Goal: Task Accomplishment & Management: Use online tool/utility

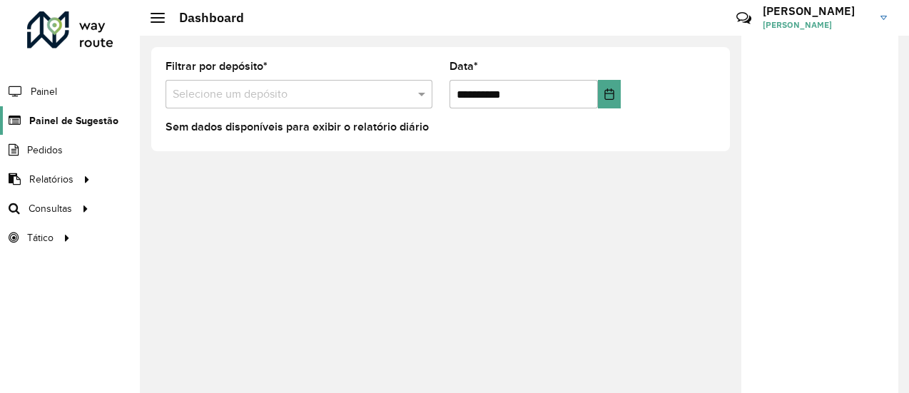
click at [81, 121] on span "Painel de Sugestão" at bounding box center [73, 120] width 89 height 15
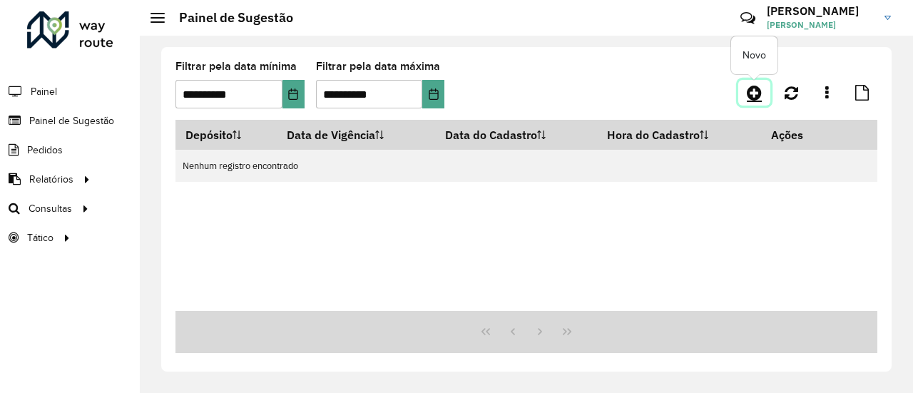
click at [753, 92] on icon at bounding box center [754, 92] width 15 height 17
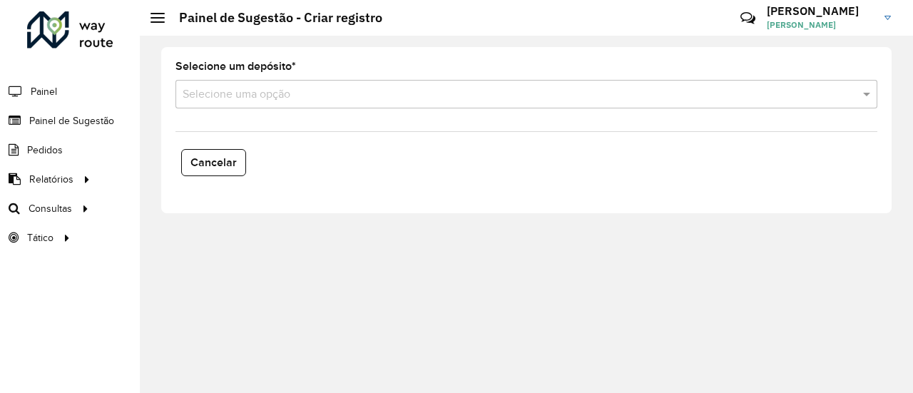
click at [753, 92] on input "text" at bounding box center [512, 94] width 659 height 17
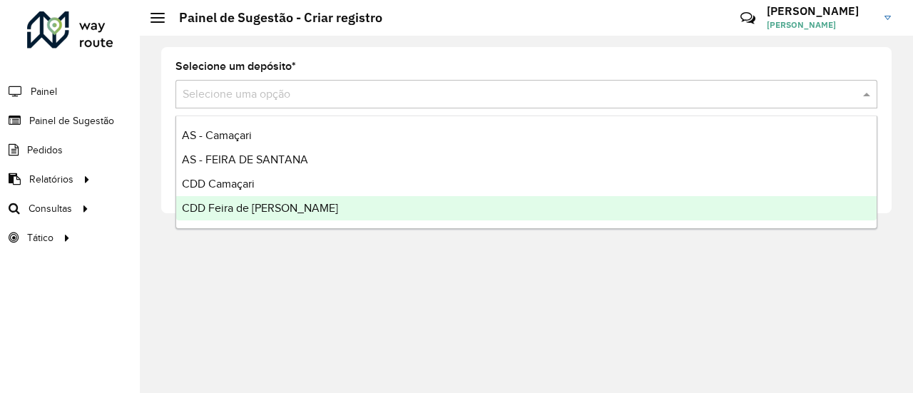
click at [273, 208] on span "CDD Feira [PERSON_NAME]" at bounding box center [260, 208] width 156 height 12
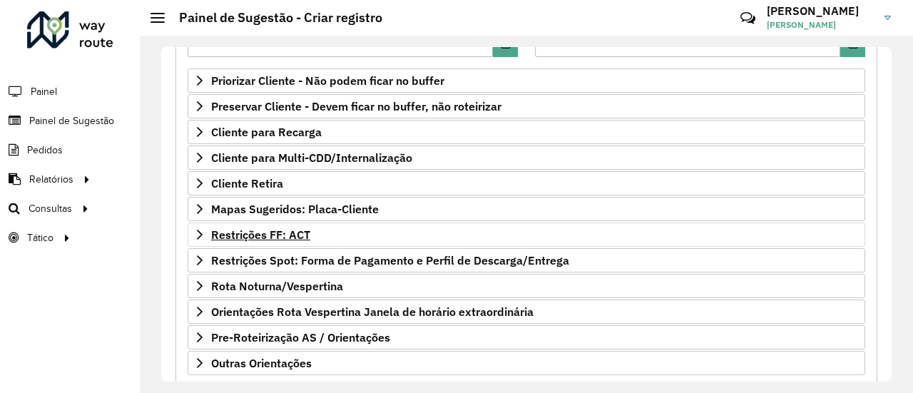
scroll to position [214, 0]
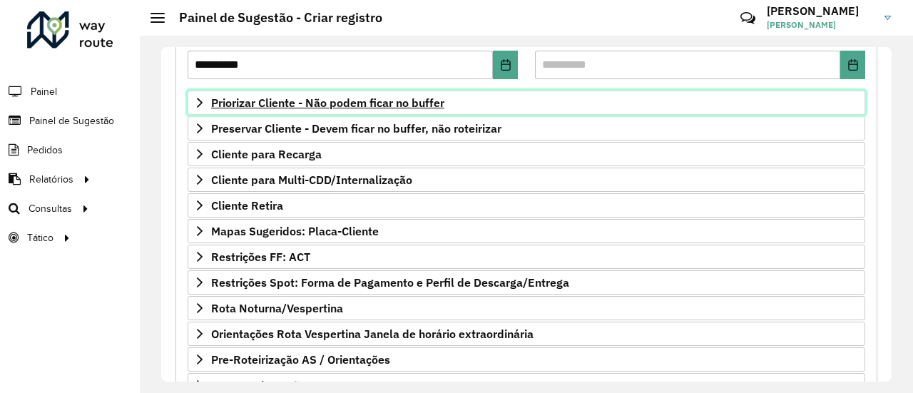
click at [377, 99] on span "Priorizar Cliente - Não podem ficar no buffer" at bounding box center [327, 102] width 233 height 11
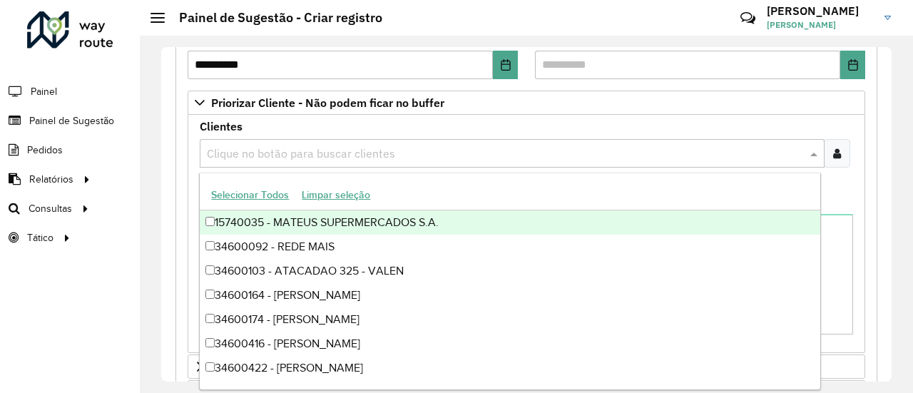
click at [343, 149] on input "text" at bounding box center [505, 154] width 604 height 17
paste input "*****"
type input "*****"
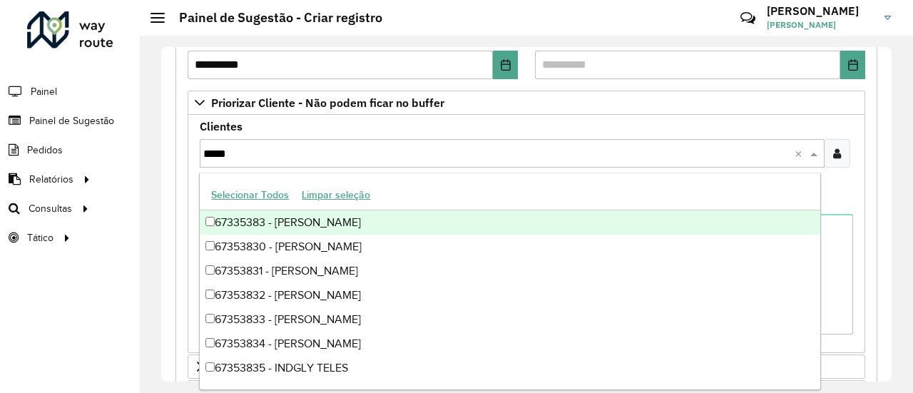
click at [258, 221] on div "67335383 - ERICA ALVES SAMPAIO" at bounding box center [510, 223] width 620 height 24
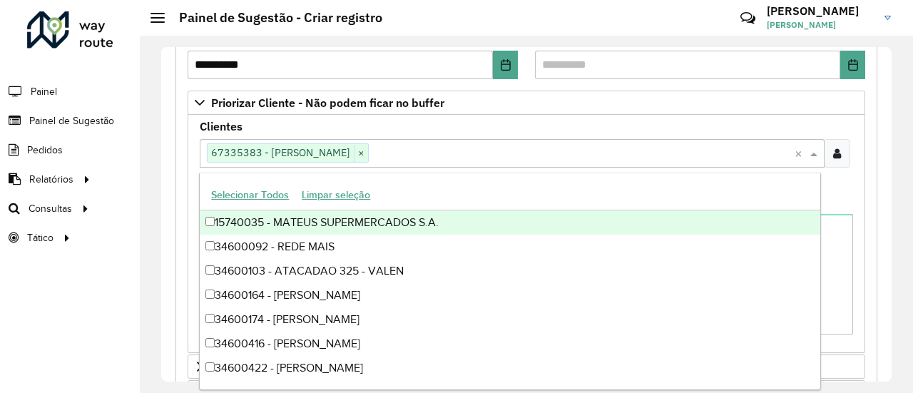
click at [542, 125] on div "Clientes Clique no botão para buscar clientes 67335383 - ERICA ALVES SAMPAIO × …" at bounding box center [527, 153] width 654 height 64
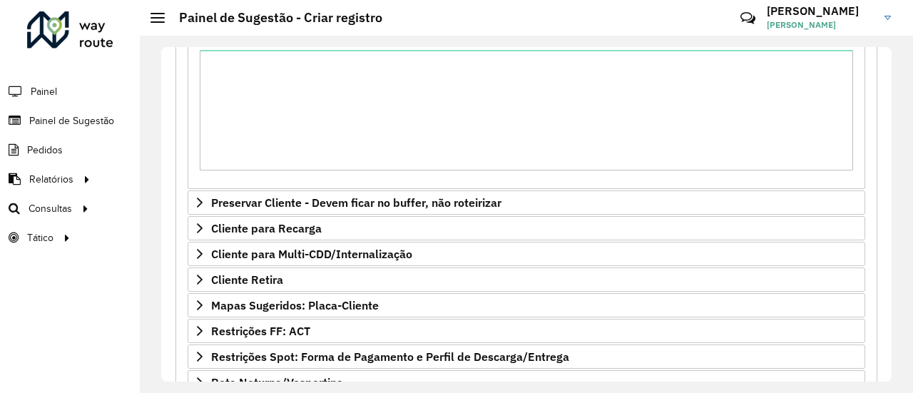
scroll to position [548, 0]
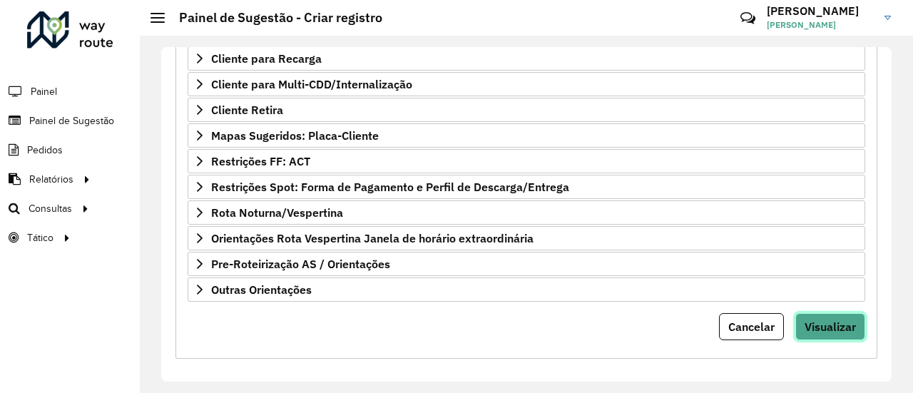
click at [810, 313] on button "Visualizar" at bounding box center [831, 326] width 70 height 27
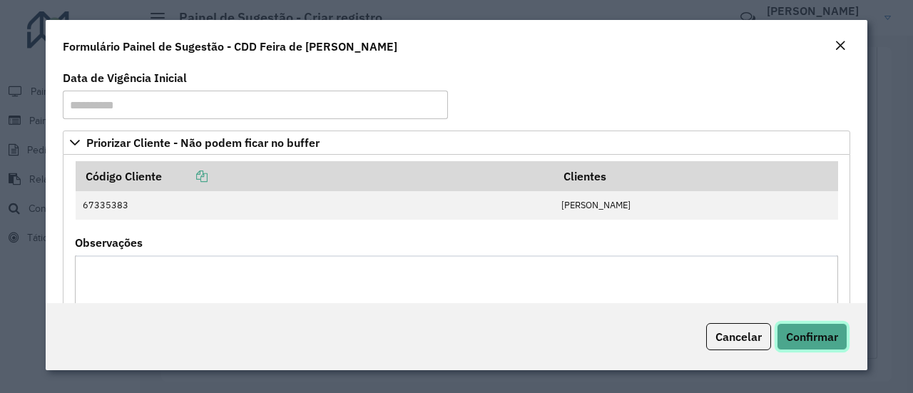
click at [821, 338] on span "Confirmar" at bounding box center [812, 337] width 52 height 14
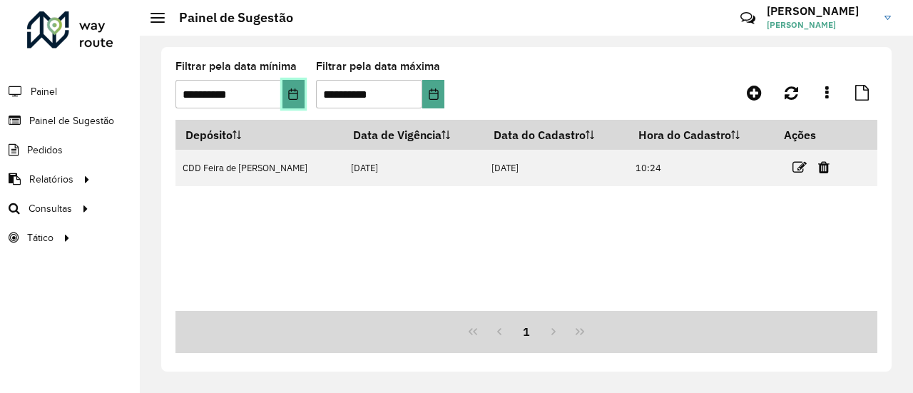
click at [293, 93] on icon "Choose Date" at bounding box center [293, 93] width 11 height 11
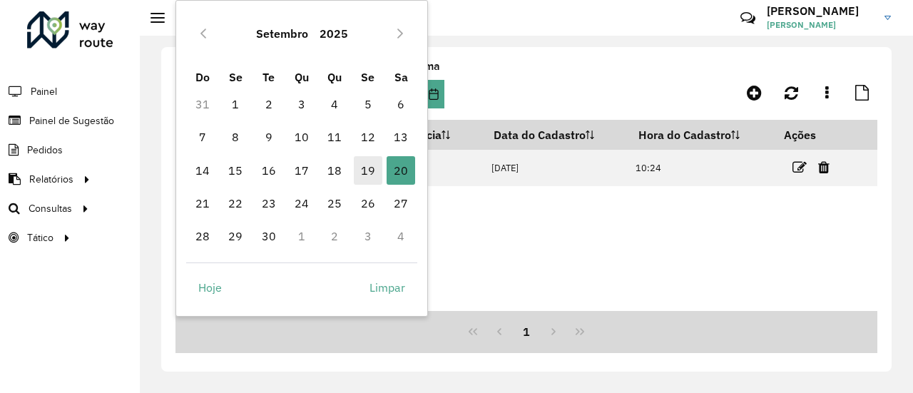
click at [363, 171] on span "19" at bounding box center [368, 170] width 29 height 29
type input "**********"
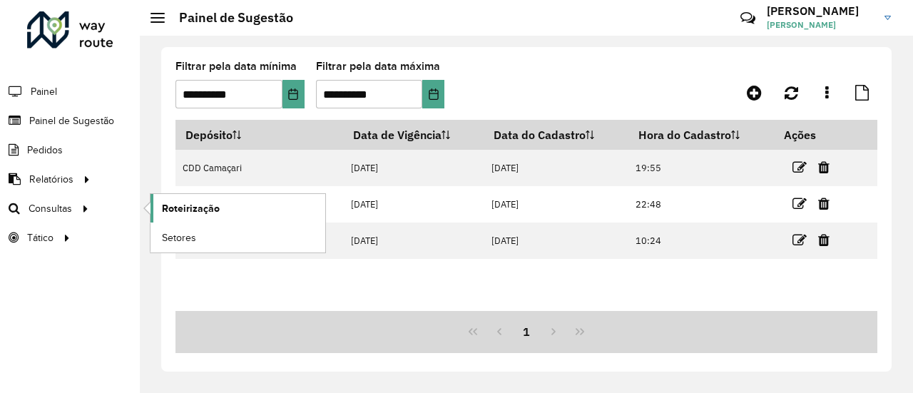
click at [189, 201] on span "Roteirização" at bounding box center [191, 208] width 58 height 15
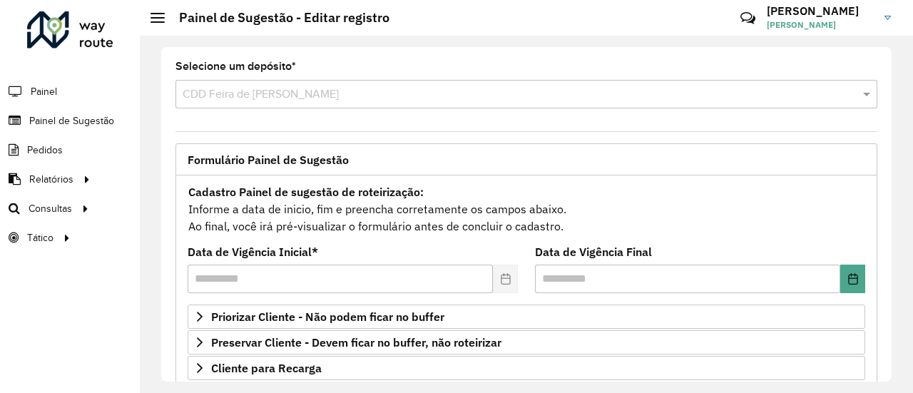
scroll to position [310, 0]
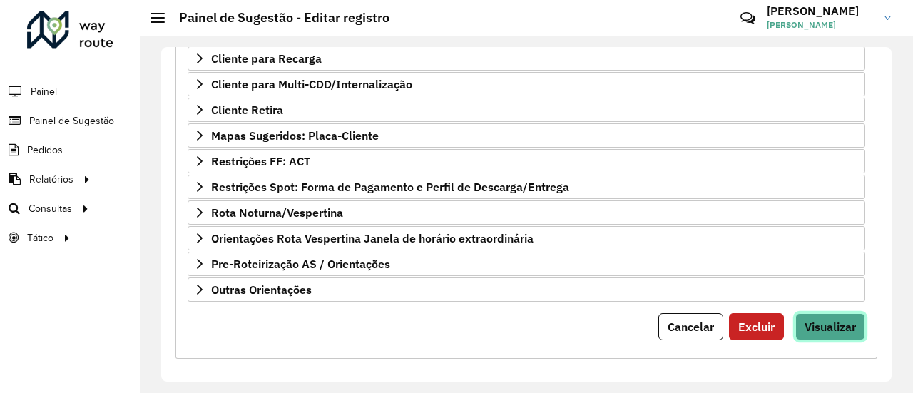
click at [851, 318] on button "Visualizar" at bounding box center [831, 326] width 70 height 27
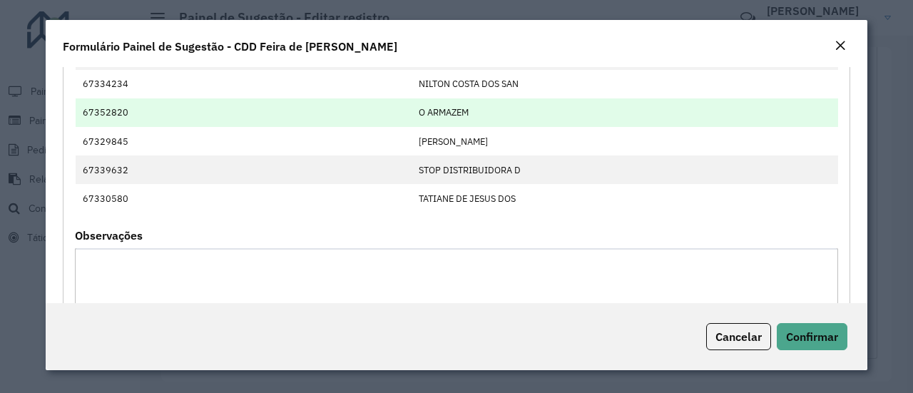
scroll to position [571, 0]
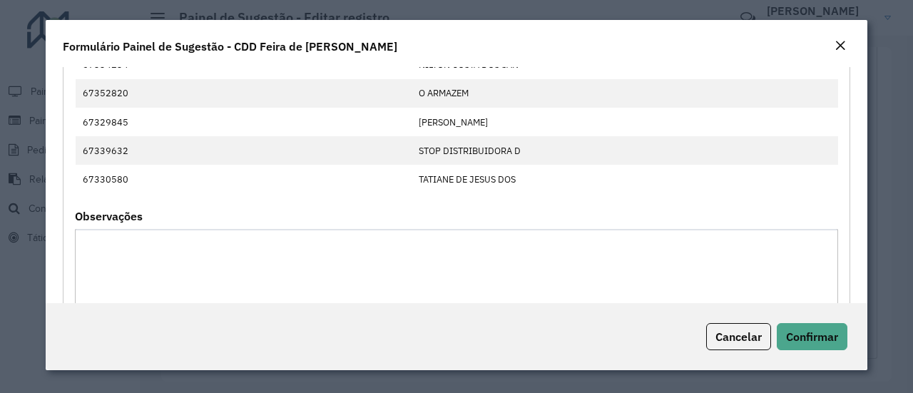
click at [839, 46] on em "Close" at bounding box center [840, 45] width 11 height 11
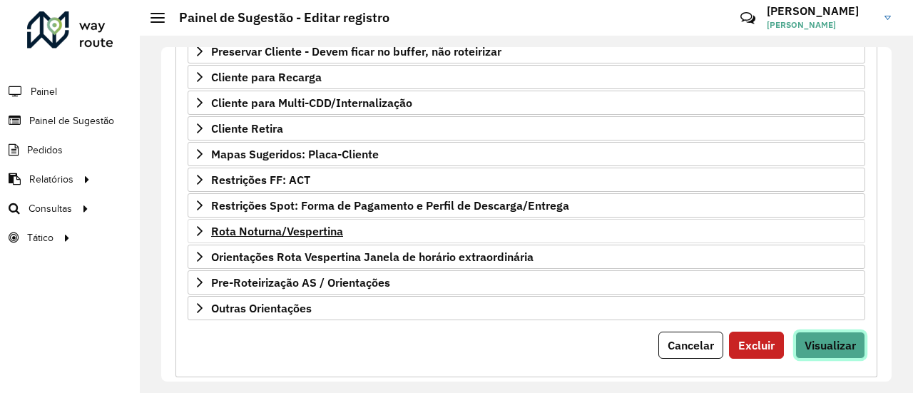
scroll to position [310, 0]
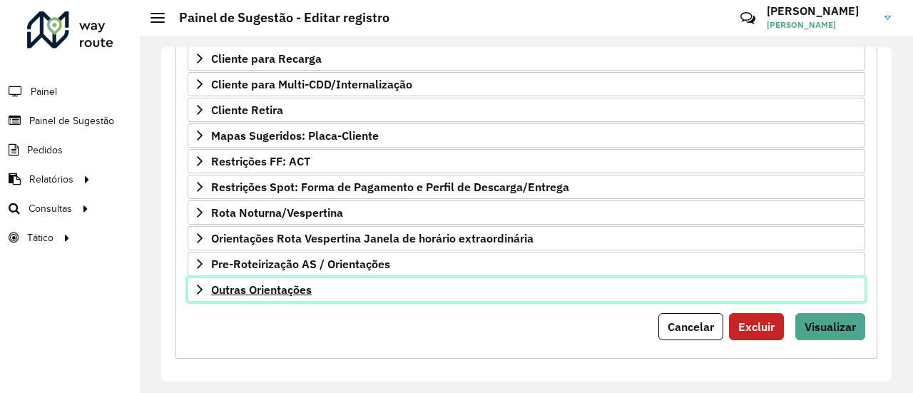
click at [290, 288] on span "Outras Orientações" at bounding box center [261, 289] width 101 height 11
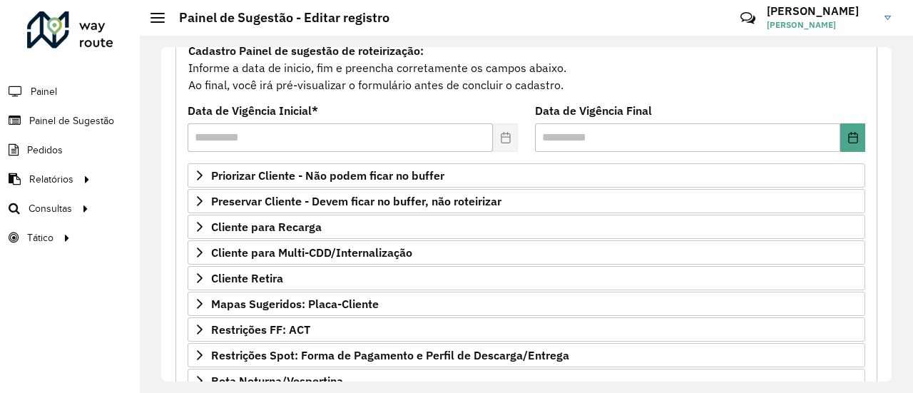
scroll to position [24, 0]
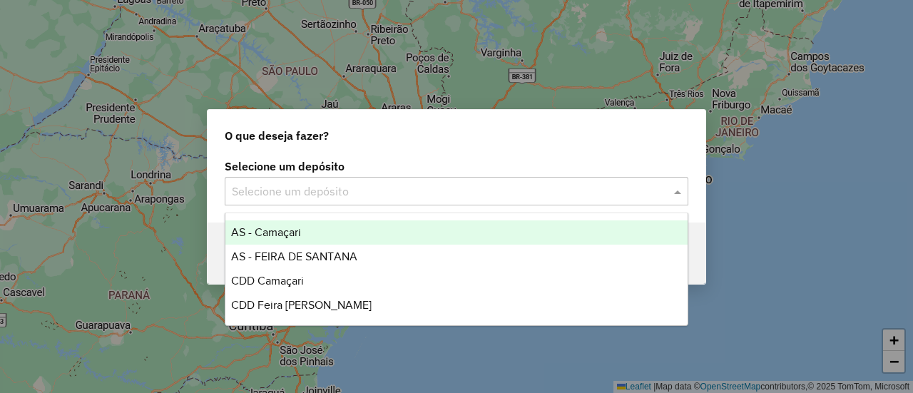
click at [389, 183] on input "text" at bounding box center [442, 191] width 421 height 17
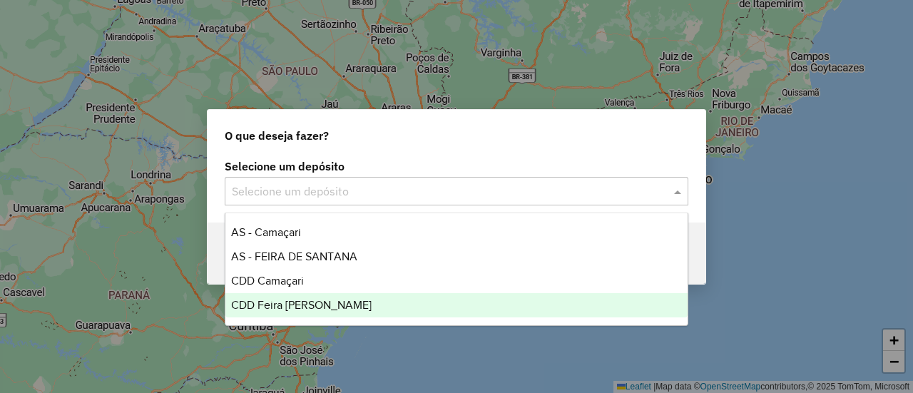
click at [307, 310] on span "CDD Feira [PERSON_NAME]" at bounding box center [301, 305] width 141 height 12
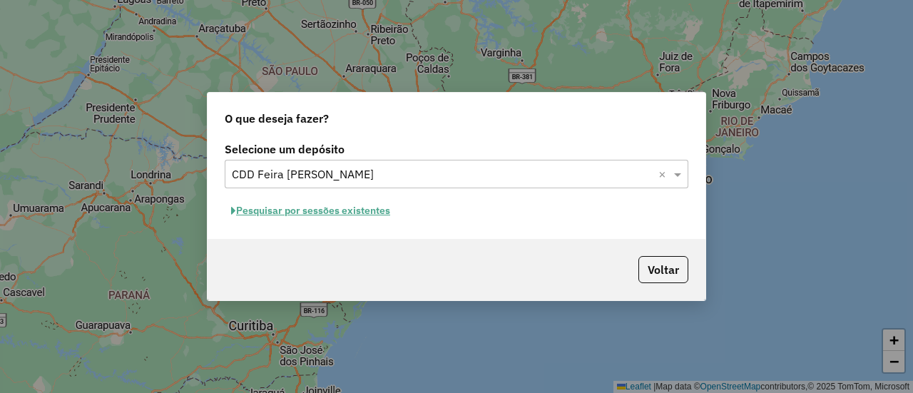
click at [308, 208] on button "Pesquisar por sessões existentes" at bounding box center [311, 211] width 172 height 22
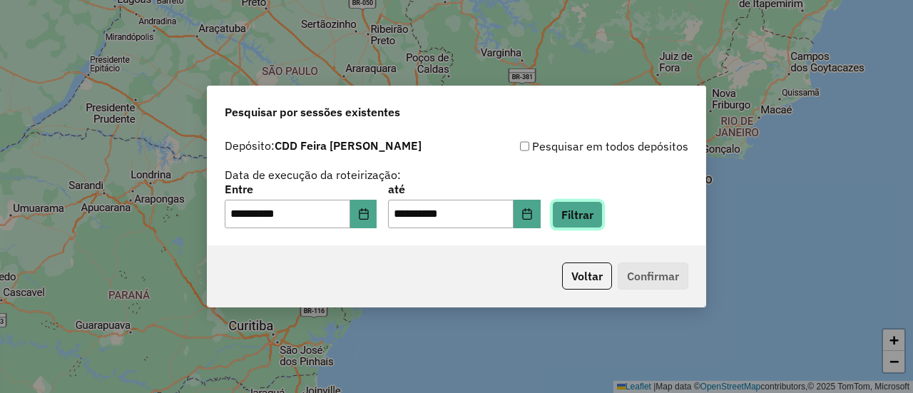
click at [603, 223] on button "Filtrar" at bounding box center [577, 214] width 51 height 27
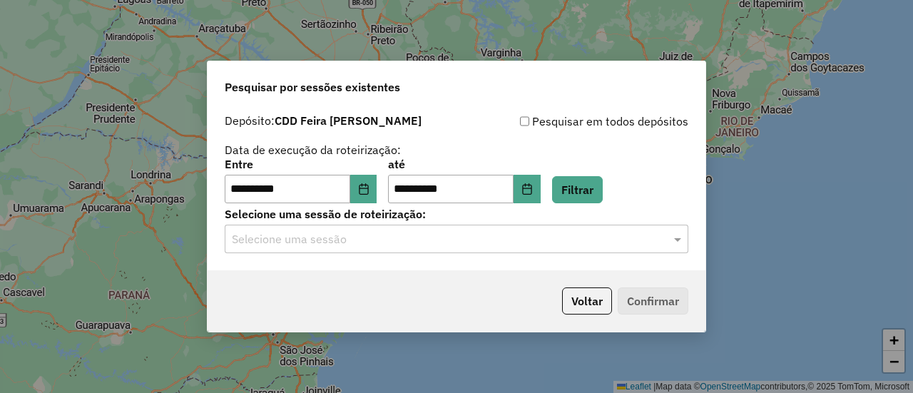
click at [608, 232] on input "text" at bounding box center [442, 239] width 421 height 17
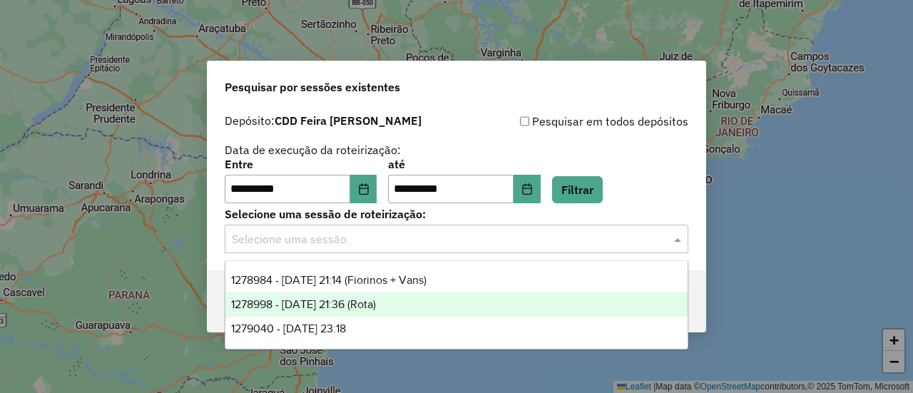
click at [414, 300] on div "1278998 - [DATE] 21:36 (Rota)" at bounding box center [457, 305] width 462 height 24
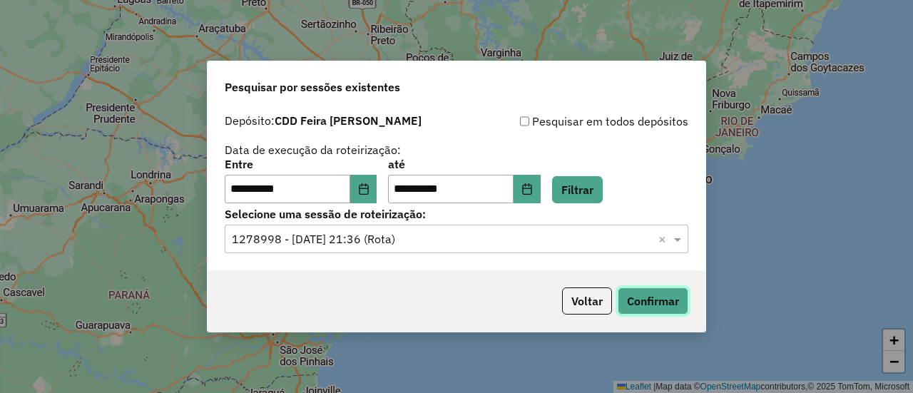
click at [642, 298] on button "Confirmar" at bounding box center [653, 301] width 71 height 27
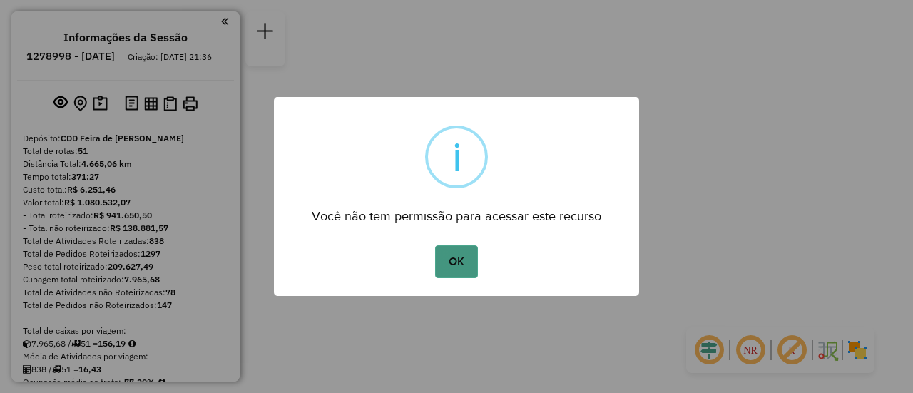
click at [466, 265] on button "OK" at bounding box center [456, 261] width 42 height 33
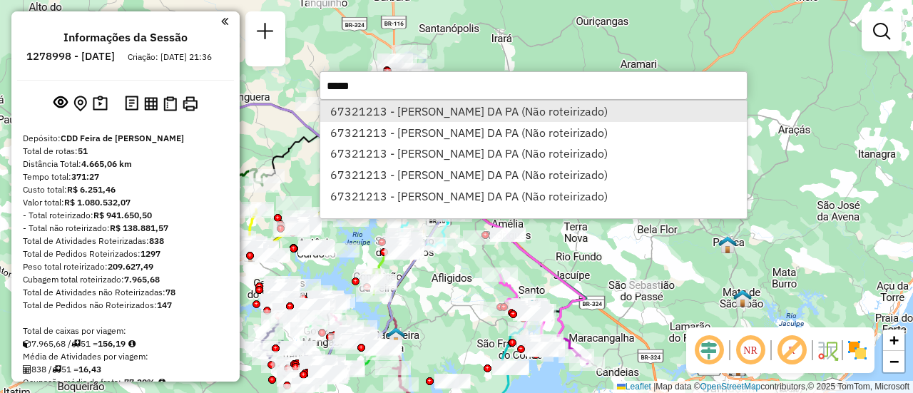
type input "*****"
click at [502, 115] on li "67321213 - ABNOAN SANTANA DA PA (Não roteirizado)" at bounding box center [533, 111] width 427 height 21
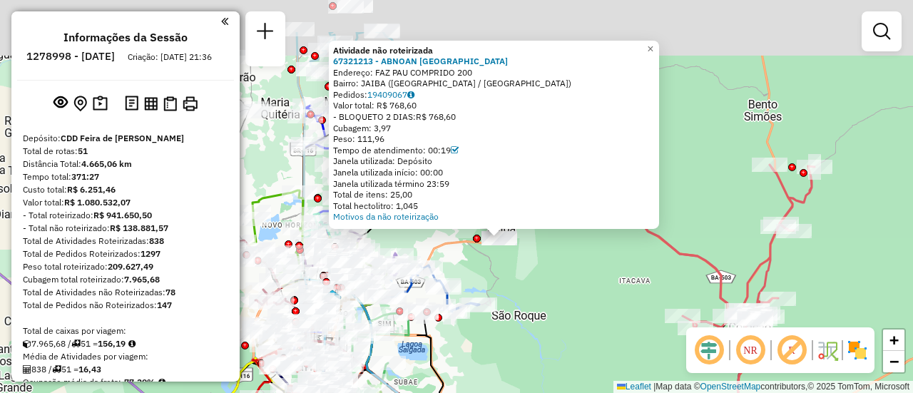
drag, startPoint x: 459, startPoint y: 189, endPoint x: 521, endPoint y: 260, distance: 94.6
click at [521, 260] on div "Atividade não roteirizada 67321213 - ABNOAN SANTANA DA PA Endereço: FAZ PAU COM…" at bounding box center [456, 196] width 913 height 393
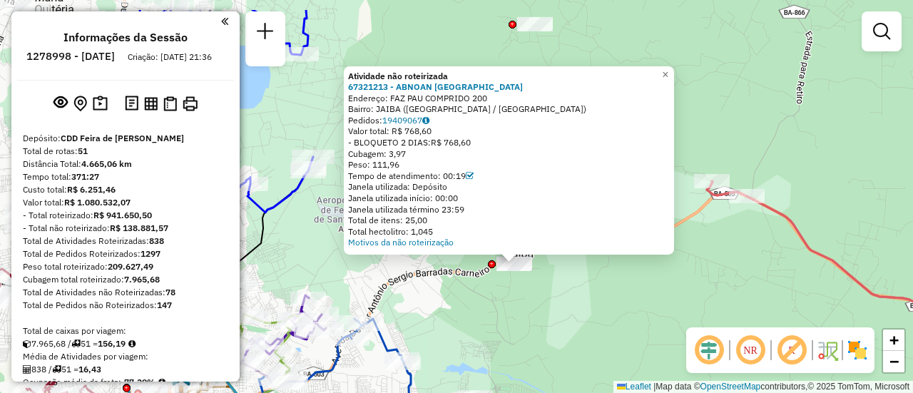
drag, startPoint x: 530, startPoint y: 262, endPoint x: 564, endPoint y: 309, distance: 58.7
click at [564, 309] on div "Atividade não roteirizada 67321213 - ABNOAN SANTANA DA PA Endereço: FAZ PAU COM…" at bounding box center [456, 196] width 913 height 393
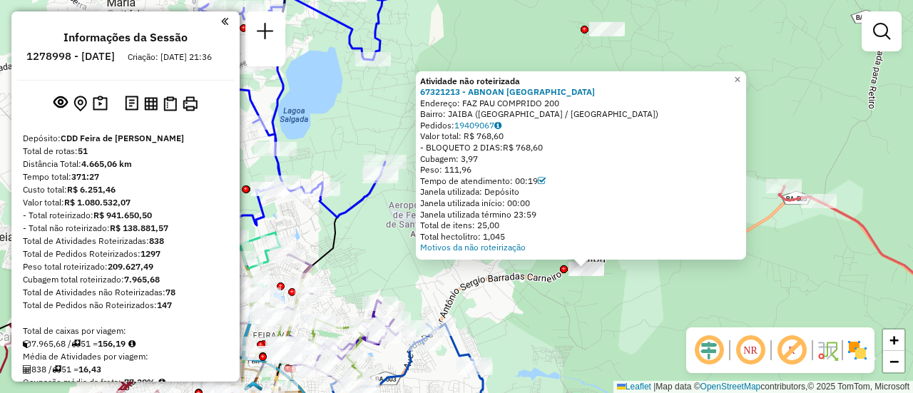
drag, startPoint x: 550, startPoint y: 283, endPoint x: 622, endPoint y: 289, distance: 73.0
click at [622, 289] on div "Atividade não roteirizada 67321213 - ABNOAN SANTANA DA PA Endereço: FAZ PAU COM…" at bounding box center [456, 196] width 913 height 393
click at [507, 248] on link "Motivos da não roteirização" at bounding box center [473, 247] width 106 height 11
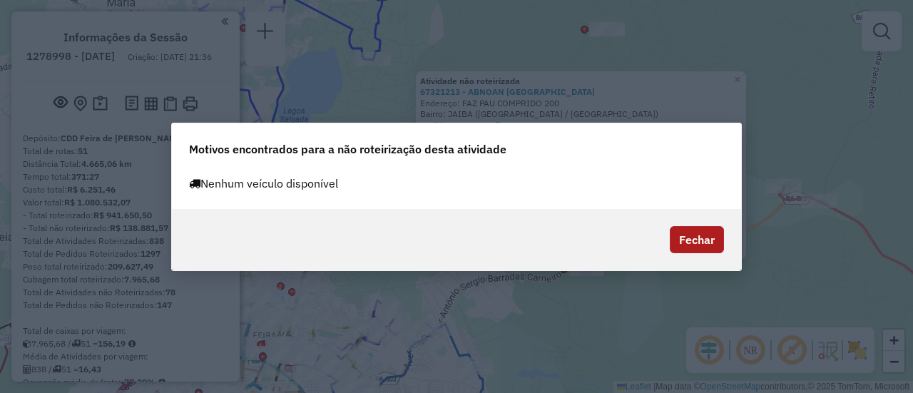
click at [707, 240] on button "Fechar" at bounding box center [697, 239] width 54 height 27
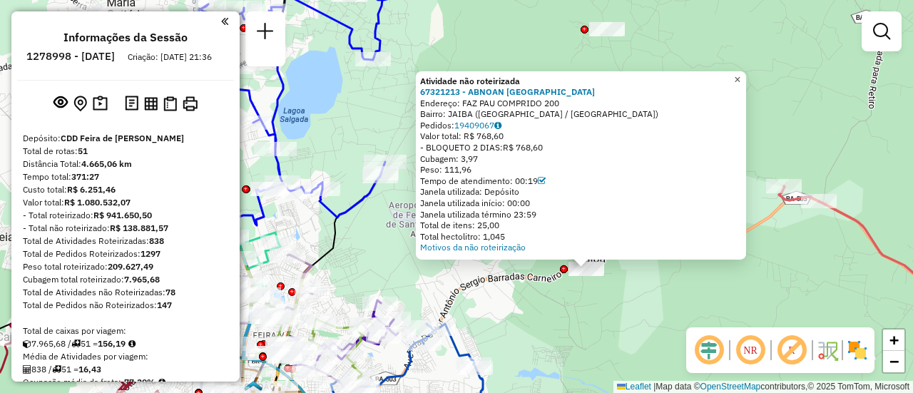
drag, startPoint x: 749, startPoint y: 71, endPoint x: 746, endPoint y: 79, distance: 8.4
click at [741, 73] on span "×" at bounding box center [737, 79] width 6 height 12
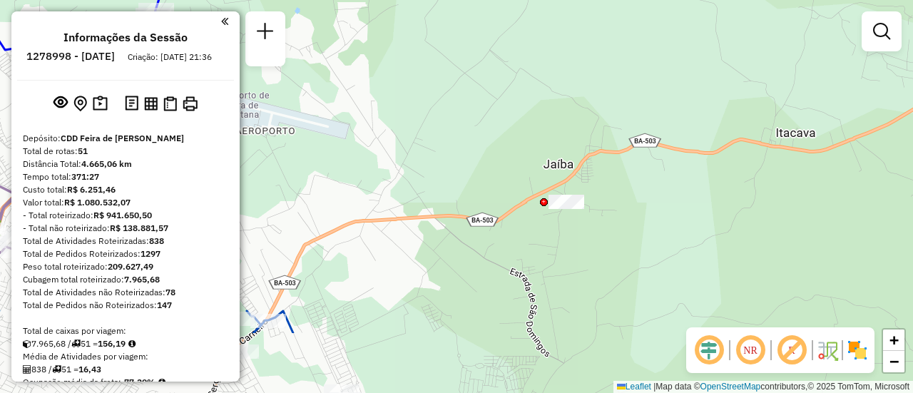
drag, startPoint x: 610, startPoint y: 305, endPoint x: 651, endPoint y: 226, distance: 88.4
click at [651, 226] on div "Janela de atendimento Grade de atendimento Capacidade Transportadoras Veículos …" at bounding box center [456, 196] width 913 height 393
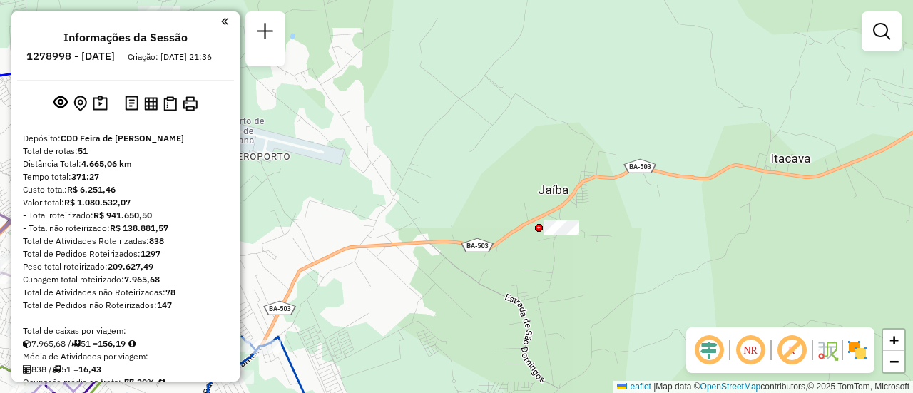
drag, startPoint x: 662, startPoint y: 184, endPoint x: 659, endPoint y: 210, distance: 25.8
click at [659, 210] on div "Janela de atendimento Grade de atendimento Capacidade Transportadoras Veículos …" at bounding box center [456, 196] width 913 height 393
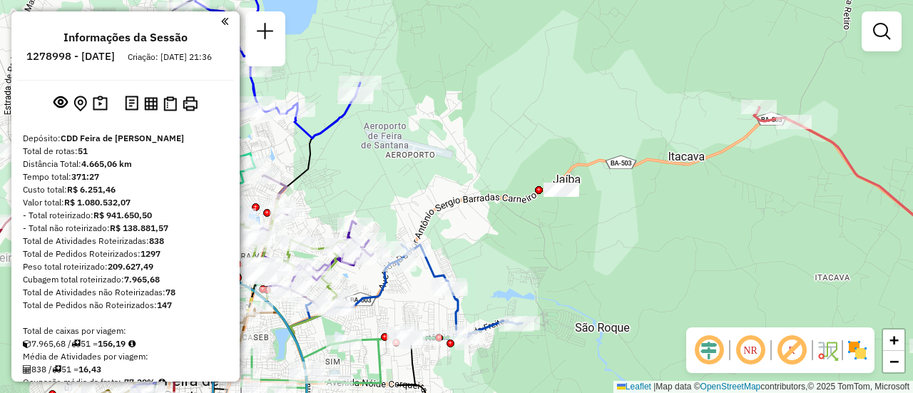
drag, startPoint x: 719, startPoint y: 271, endPoint x: 668, endPoint y: 239, distance: 60.6
click at [668, 239] on div "Janela de atendimento Grade de atendimento Capacidade Transportadoras Veículos …" at bounding box center [456, 196] width 913 height 393
